Goal: Book appointment/travel/reservation

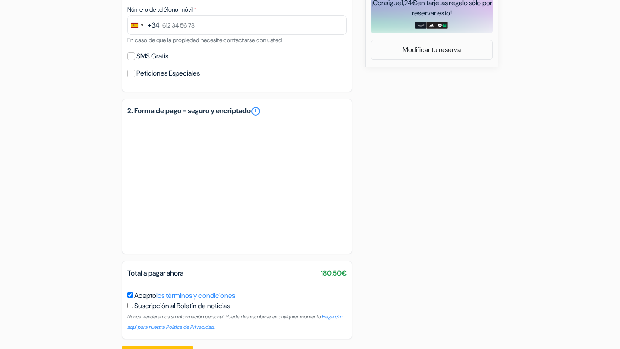
scroll to position [444, 0]
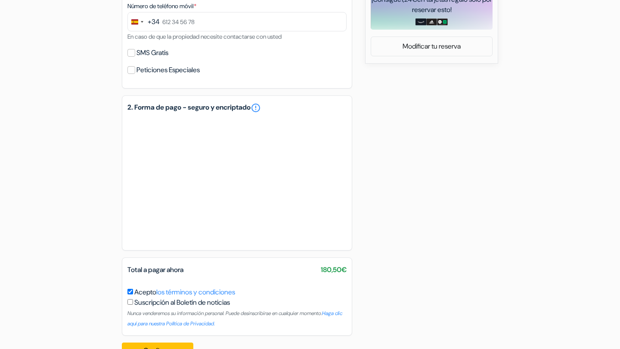
click at [73, 199] on div "add_box Hostal [PERSON_NAME] [PERSON_NAME][STREET_ADDRESS][PERSON_NAME] Entrada…" at bounding box center [310, 6] width 568 height 722
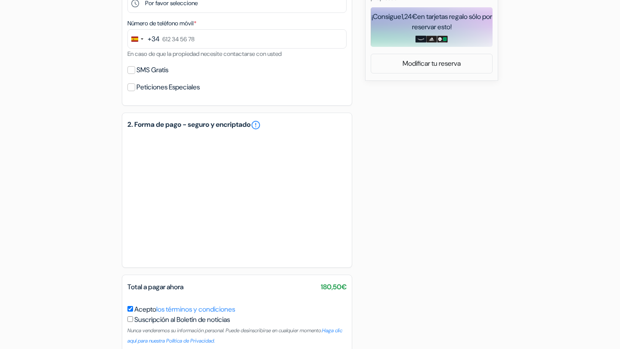
scroll to position [444, 0]
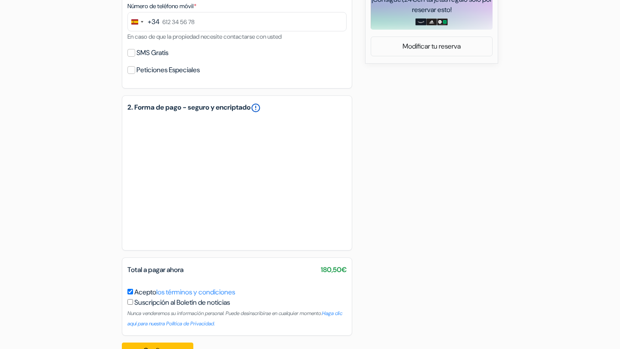
click at [261, 108] on link "error_outline" at bounding box center [255, 108] width 10 height 10
click at [464, 167] on div "add_box Hostal [PERSON_NAME] [PERSON_NAME][STREET_ADDRESS][PERSON_NAME] Entrada…" at bounding box center [310, 6] width 568 height 722
click at [410, 189] on div "add_box Hostal [PERSON_NAME] [PERSON_NAME][STREET_ADDRESS][PERSON_NAME] Entrada…" at bounding box center [310, 6] width 568 height 722
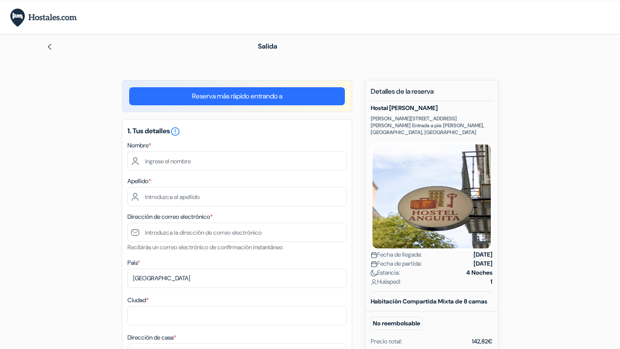
scroll to position [0, 0]
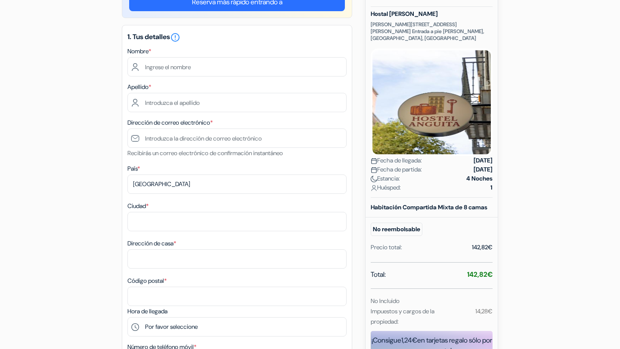
scroll to position [103, 0]
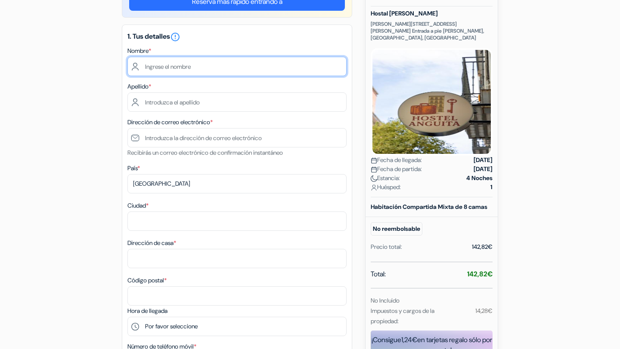
click at [179, 67] on input "text" at bounding box center [236, 66] width 219 height 19
type input "wil"
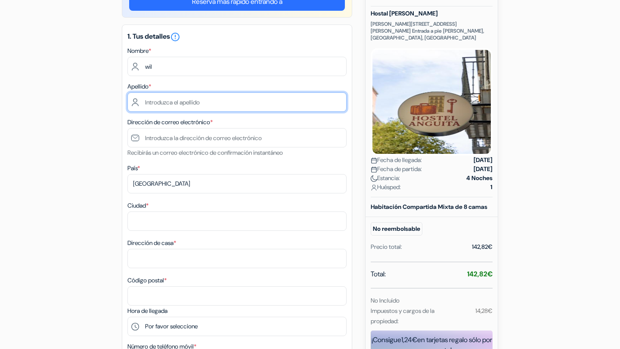
click at [191, 101] on input "text" at bounding box center [236, 102] width 219 height 19
type input "[PERSON_NAME]"
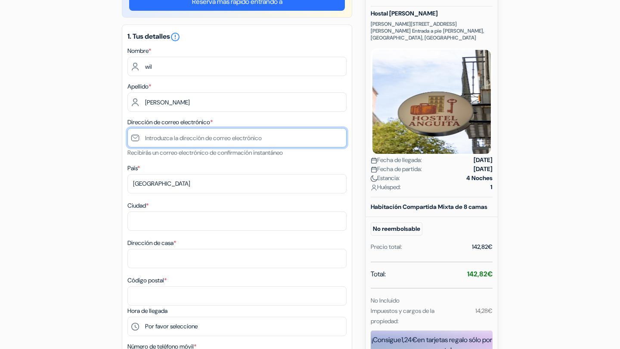
click at [204, 136] on input "text" at bounding box center [236, 137] width 219 height 19
type input "[EMAIL_ADDRESS][DOMAIN_NAME]"
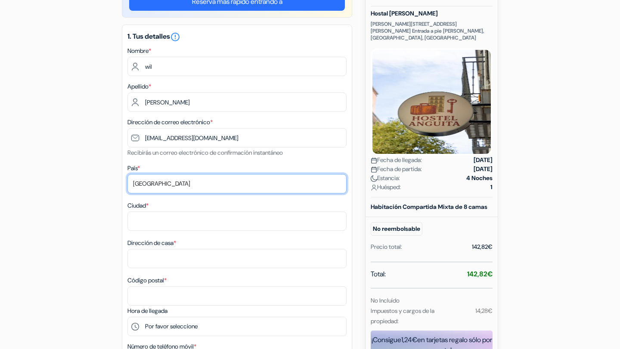
click at [180, 180] on select "Selecciona país Abjasia [GEOGRAPHIC_DATA] [GEOGRAPHIC_DATA] [GEOGRAPHIC_DATA] […" at bounding box center [236, 183] width 219 height 19
select select "fr"
click at [127, 175] on select "Selecciona país Abjasia [GEOGRAPHIC_DATA] [GEOGRAPHIC_DATA] [GEOGRAPHIC_DATA] […" at bounding box center [236, 183] width 219 height 19
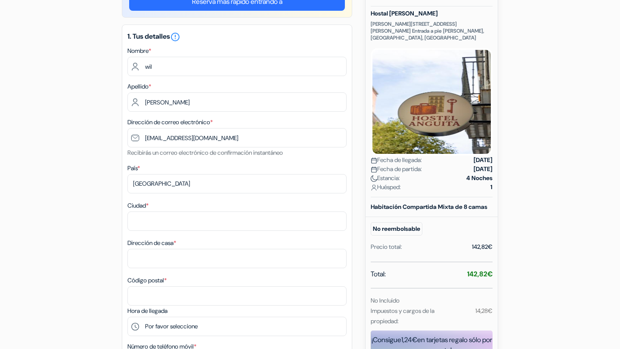
click at [114, 215] on div "add_box Hostal [PERSON_NAME] [PERSON_NAME][STREET_ADDRESS][PERSON_NAME] Entrada…" at bounding box center [310, 346] width 568 height 722
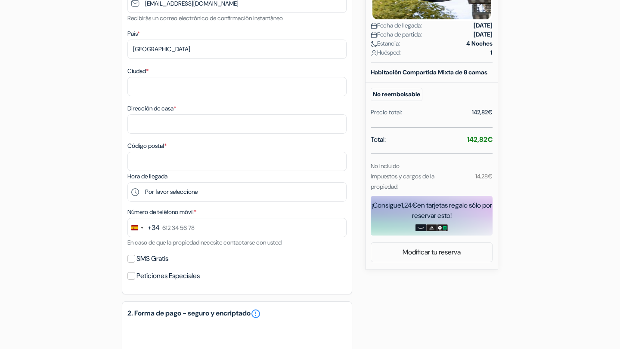
scroll to position [241, 0]
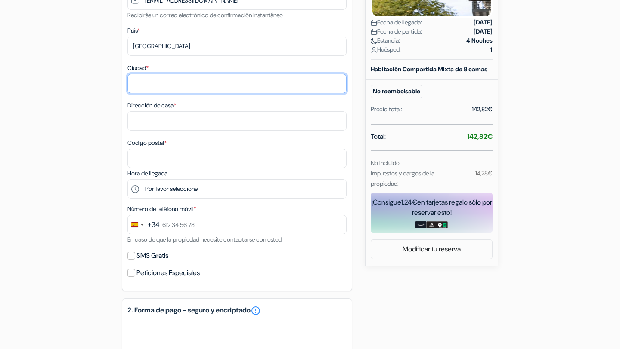
click at [181, 86] on input "Ciudad *" at bounding box center [236, 83] width 219 height 19
type input "[GEOGRAPHIC_DATA]"
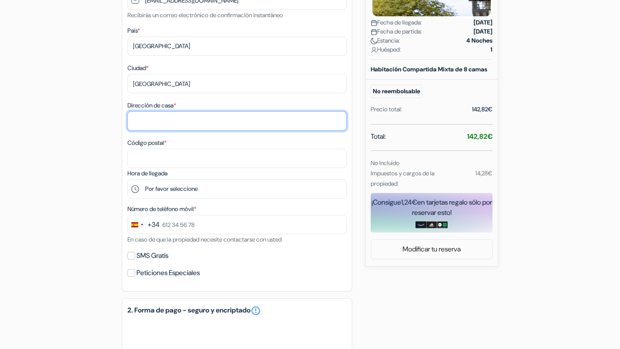
click at [188, 122] on input "Dirección de casa *" at bounding box center [236, 120] width 219 height 19
type input "[STREET_ADDRESS]"
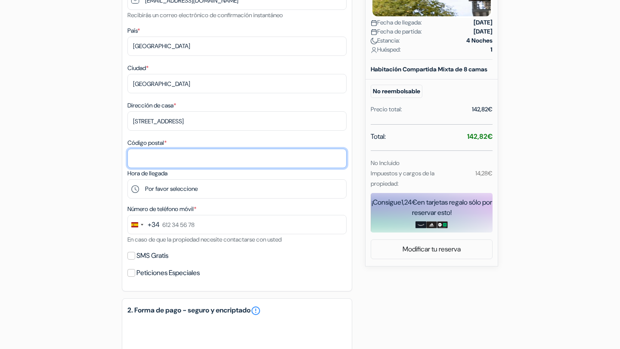
click at [187, 166] on input "Código postal *" at bounding box center [236, 158] width 219 height 19
type input "75000"
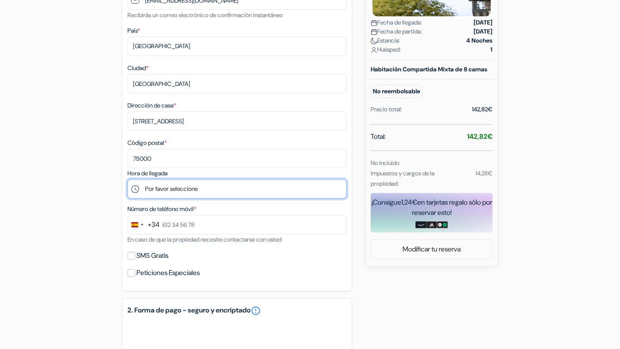
click at [203, 195] on select "Por favor seleccione 15:00 16:00" at bounding box center [236, 188] width 219 height 19
select select "15"
click at [127, 181] on select "Por favor seleccione 15:00 16:00" at bounding box center [236, 188] width 219 height 19
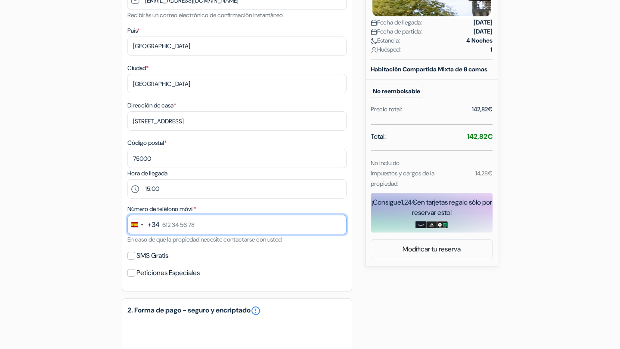
click at [184, 228] on input "text" at bounding box center [236, 224] width 219 height 19
click at [137, 226] on div "Change country, selected Spain (+34)" at bounding box center [134, 224] width 7 height 5
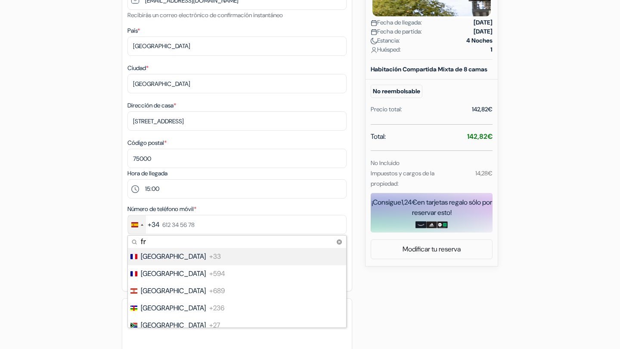
type input "fr"
click at [150, 259] on span "[GEOGRAPHIC_DATA]" at bounding box center [173, 257] width 65 height 10
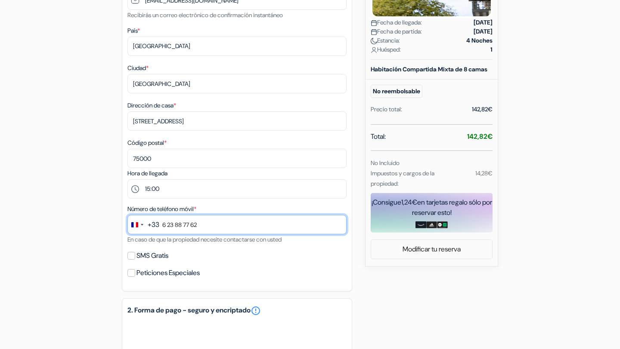
type input "6 23 88 77 62"
click at [104, 260] on div "add_box Hostal [PERSON_NAME] [PERSON_NAME][STREET_ADDRESS][PERSON_NAME] Entrada…" at bounding box center [310, 209] width 568 height 722
click at [231, 225] on input "6 23 88 77 62" at bounding box center [236, 224] width 219 height 19
click at [110, 244] on div "add_box Hostal [PERSON_NAME] [PERSON_NAME][STREET_ADDRESS][PERSON_NAME] Entrada…" at bounding box center [310, 209] width 568 height 722
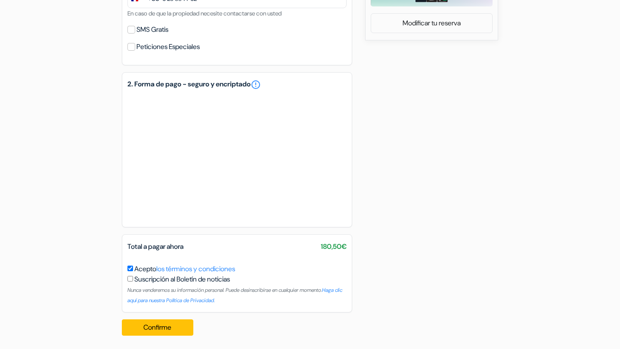
scroll to position [472, 0]
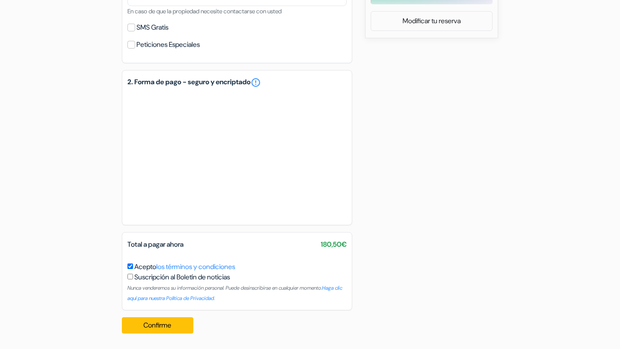
click at [165, 328] on button "Confirme Loading..." at bounding box center [157, 326] width 71 height 16
click at [170, 324] on button "Confirme Loading..." at bounding box center [157, 326] width 71 height 16
